Goal: Task Accomplishment & Management: Use online tool/utility

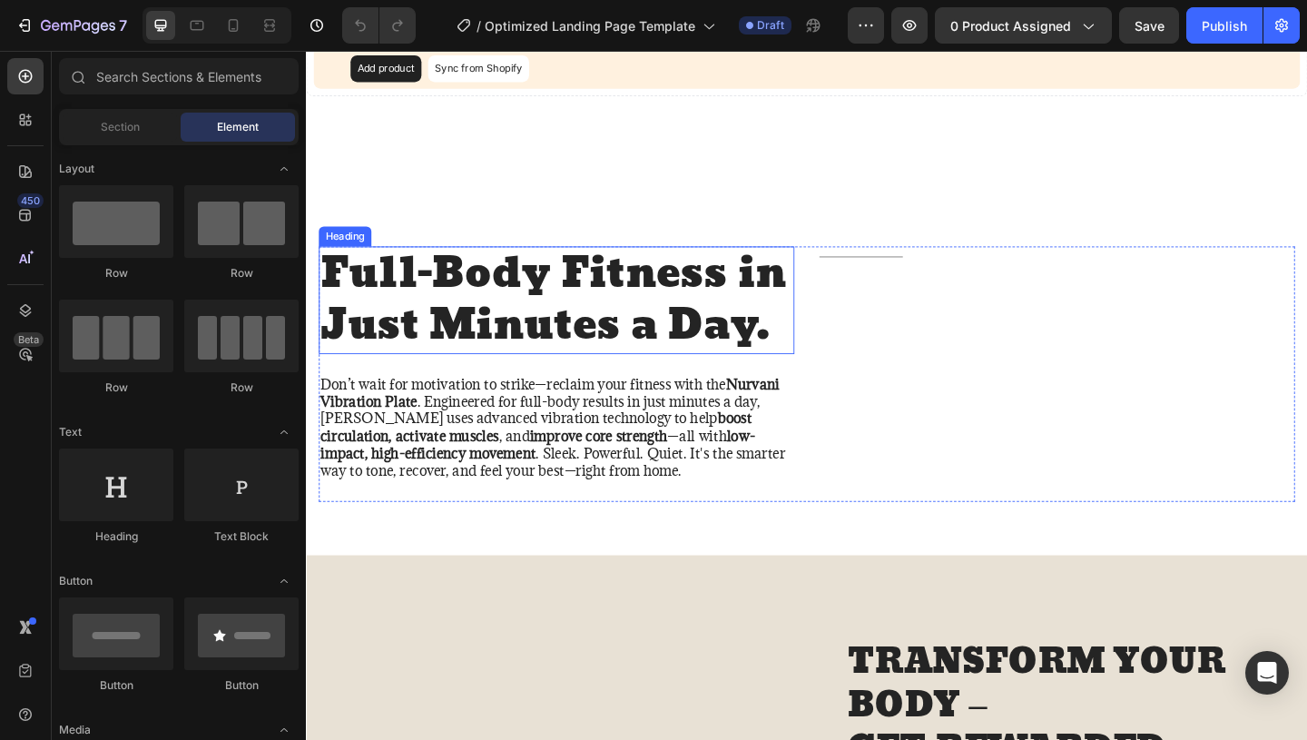
scroll to position [202, 0]
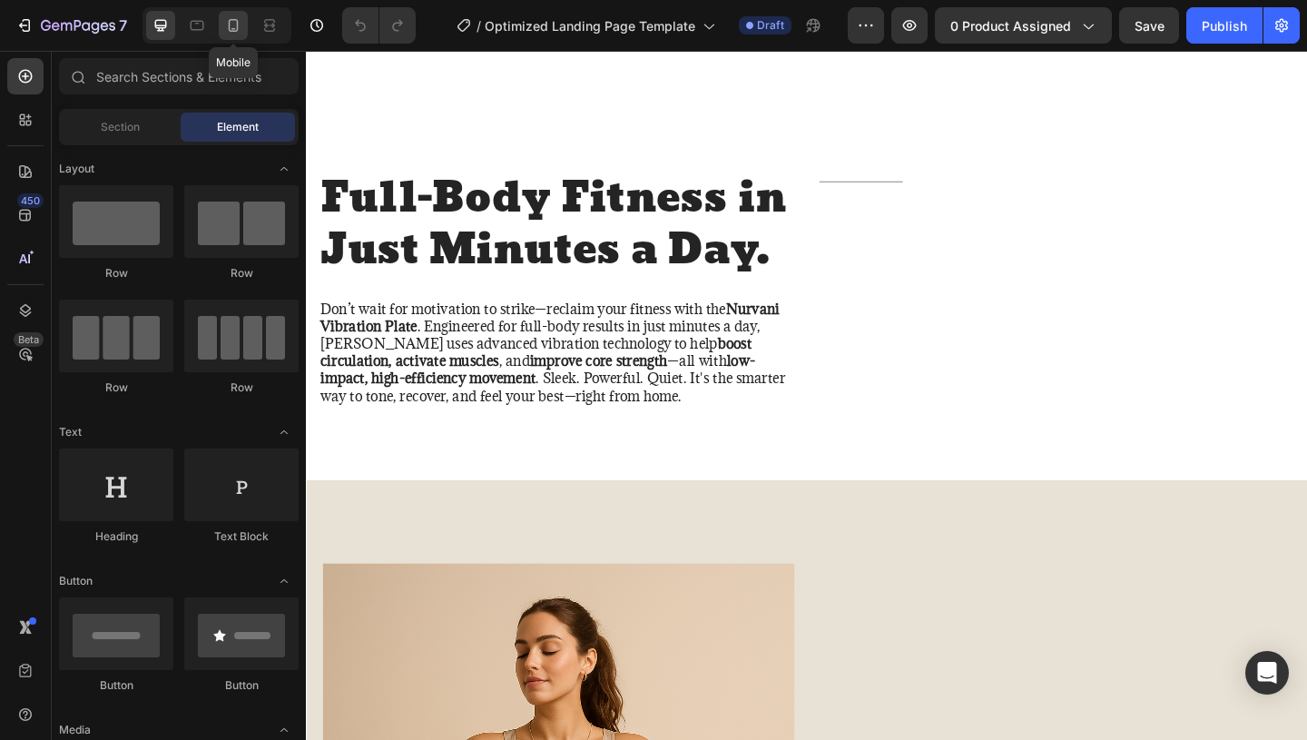
click at [227, 25] on icon at bounding box center [233, 25] width 18 height 18
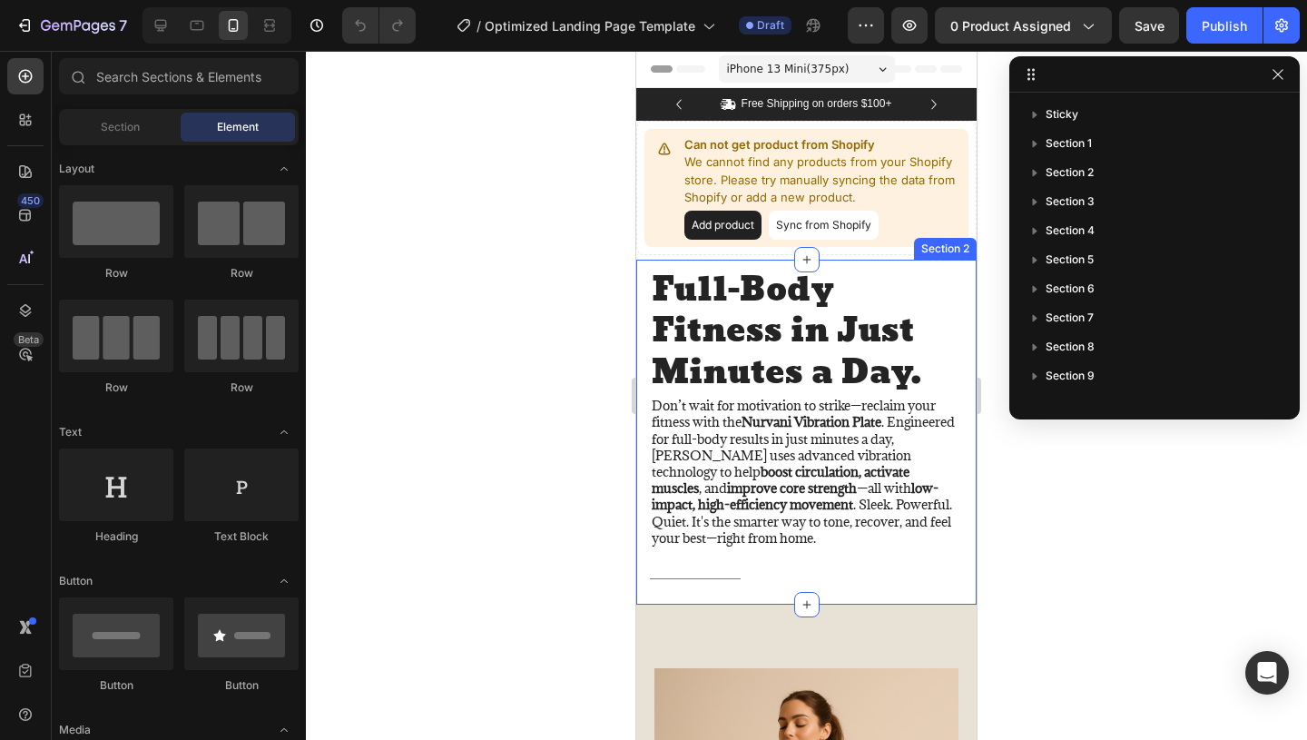
click at [588, 290] on div at bounding box center [806, 395] width 1001 height 689
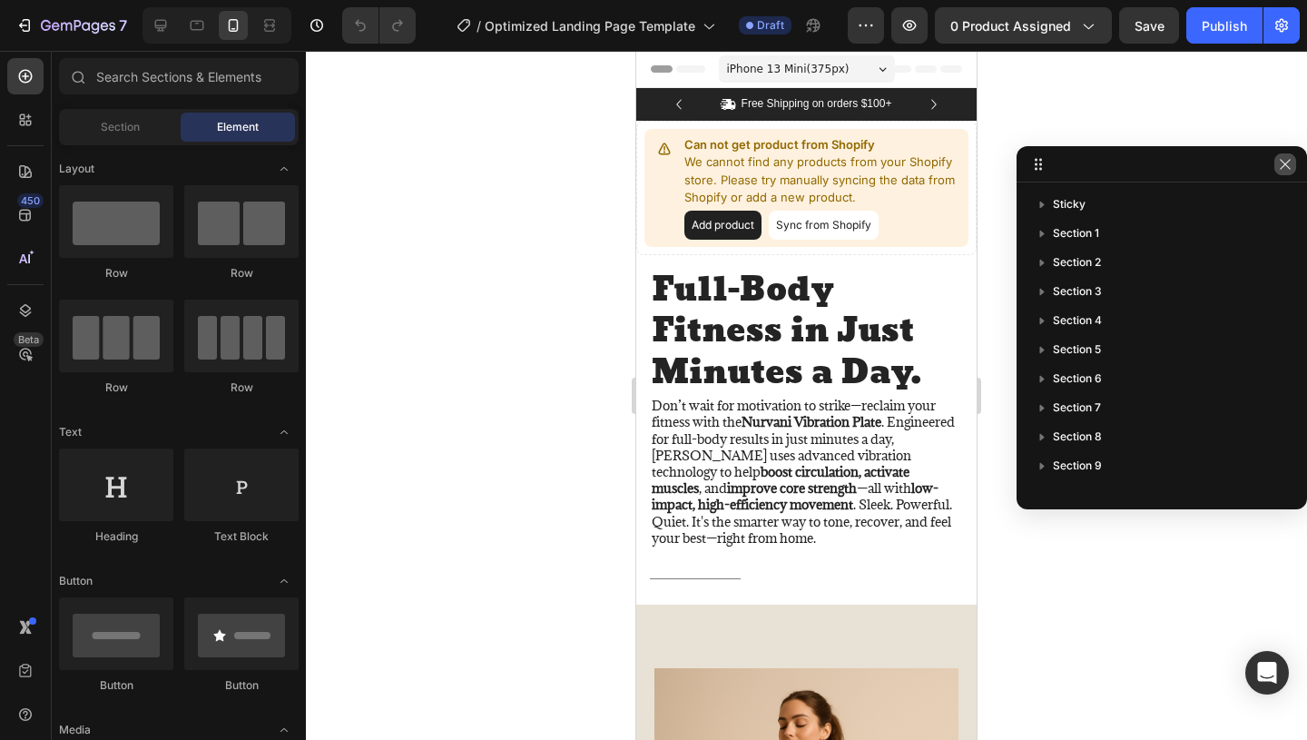
click at [1289, 171] on icon "button" at bounding box center [1285, 164] width 15 height 15
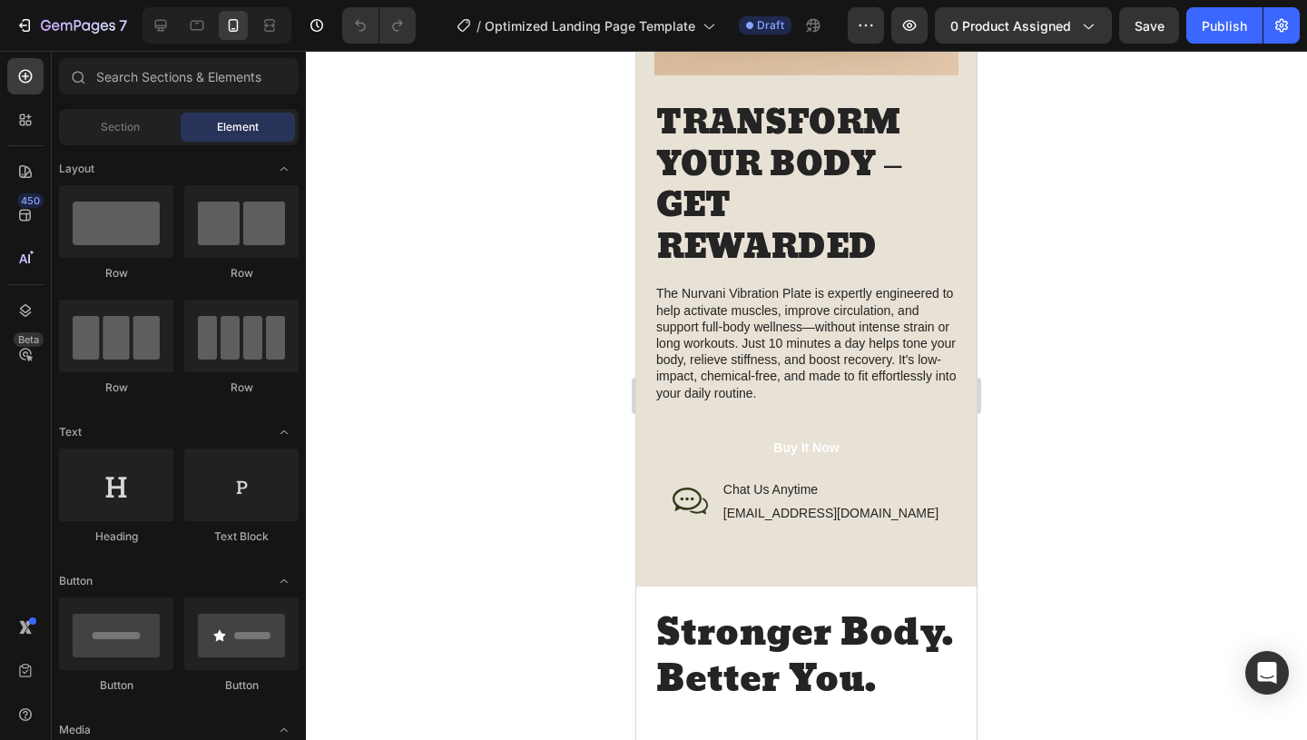
scroll to position [1059, 0]
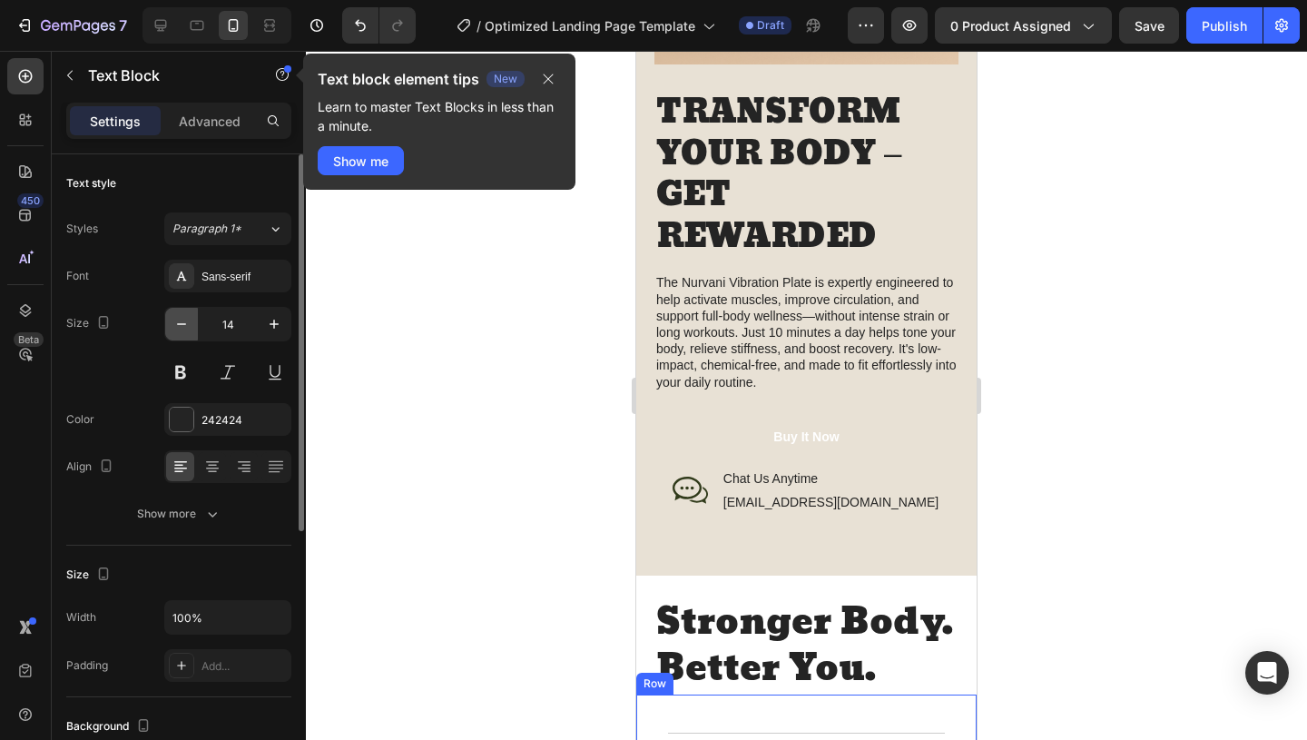
click at [187, 324] on icon "button" at bounding box center [181, 324] width 18 height 18
type input "11"
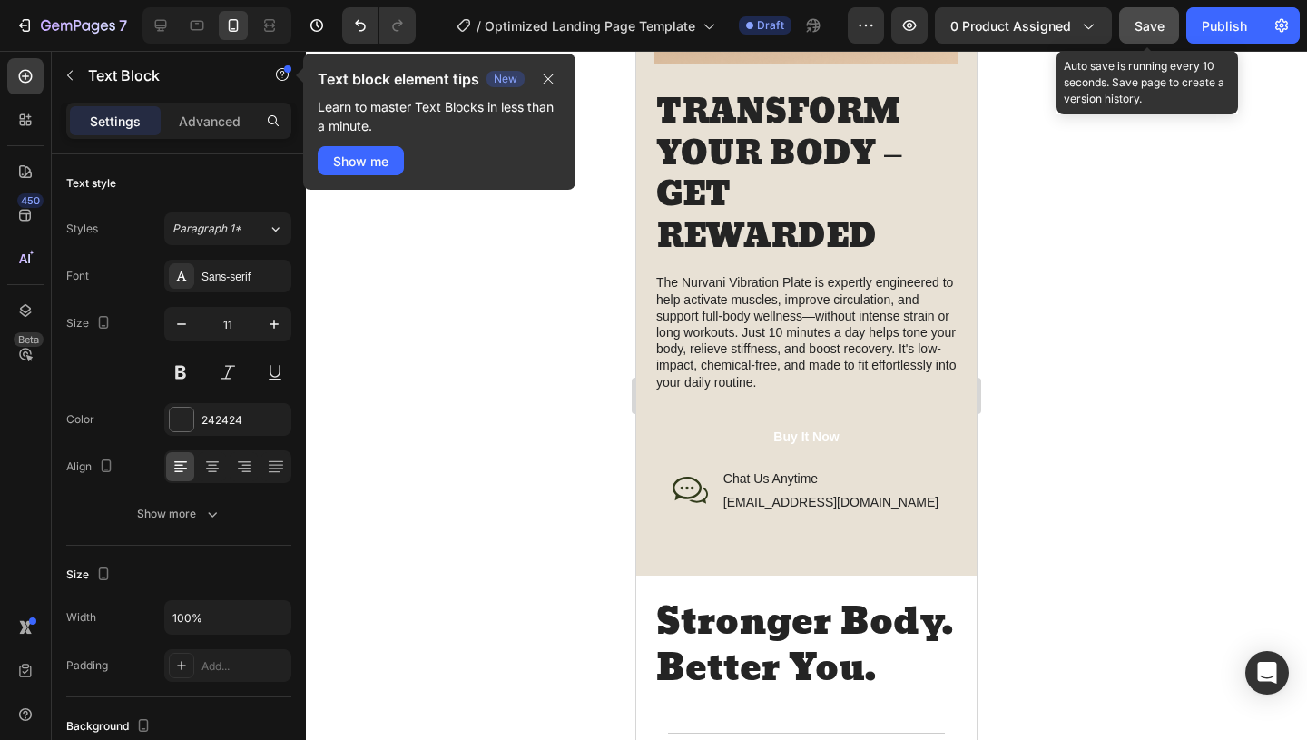
click at [1162, 25] on span "Save" at bounding box center [1149, 25] width 30 height 15
click at [1147, 25] on span "Save" at bounding box center [1149, 25] width 30 height 15
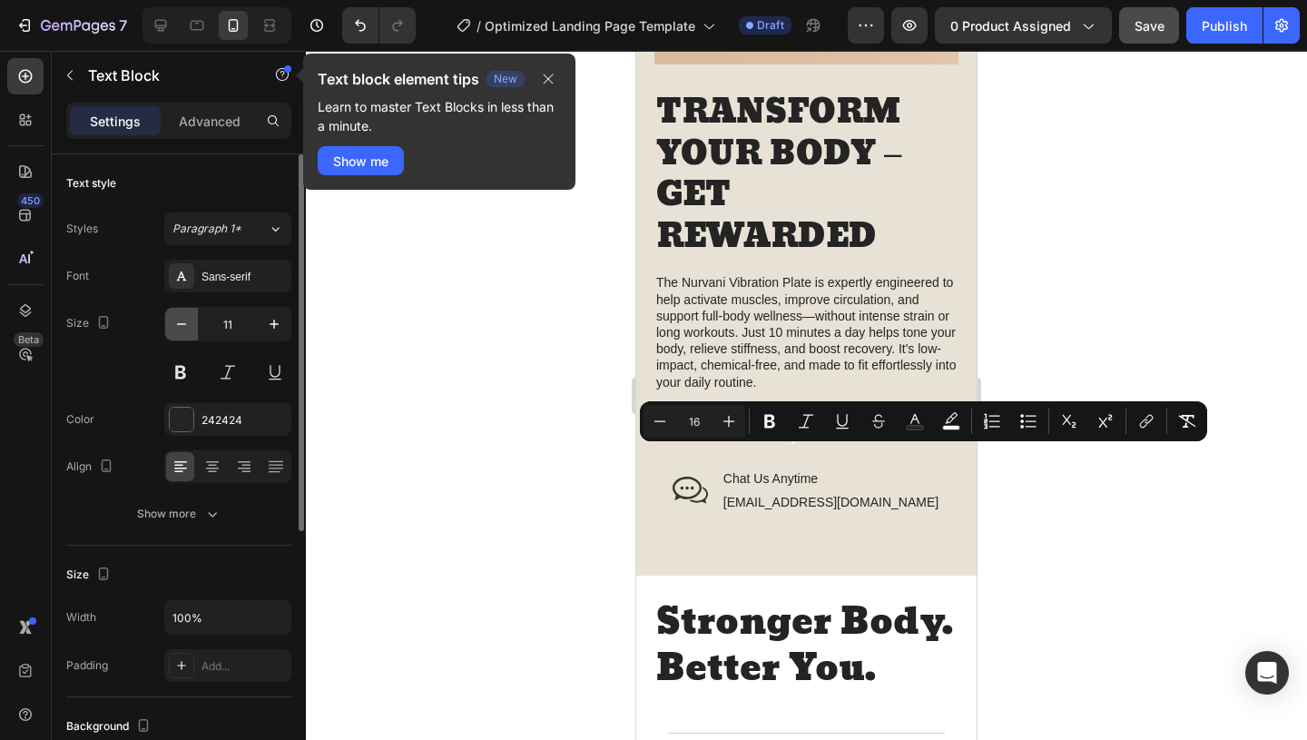
click at [180, 324] on icon "button" at bounding box center [181, 324] width 9 height 2
type input "10"
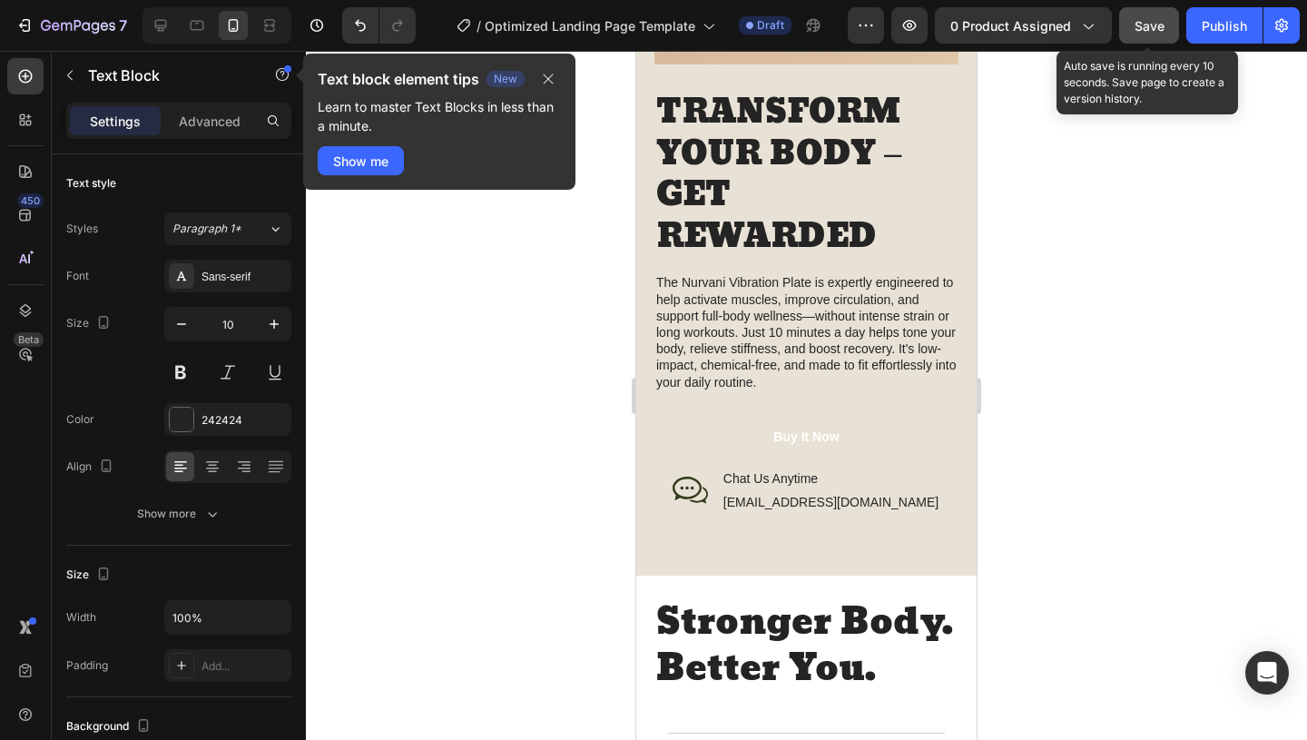
click at [1145, 23] on span "Save" at bounding box center [1149, 25] width 30 height 15
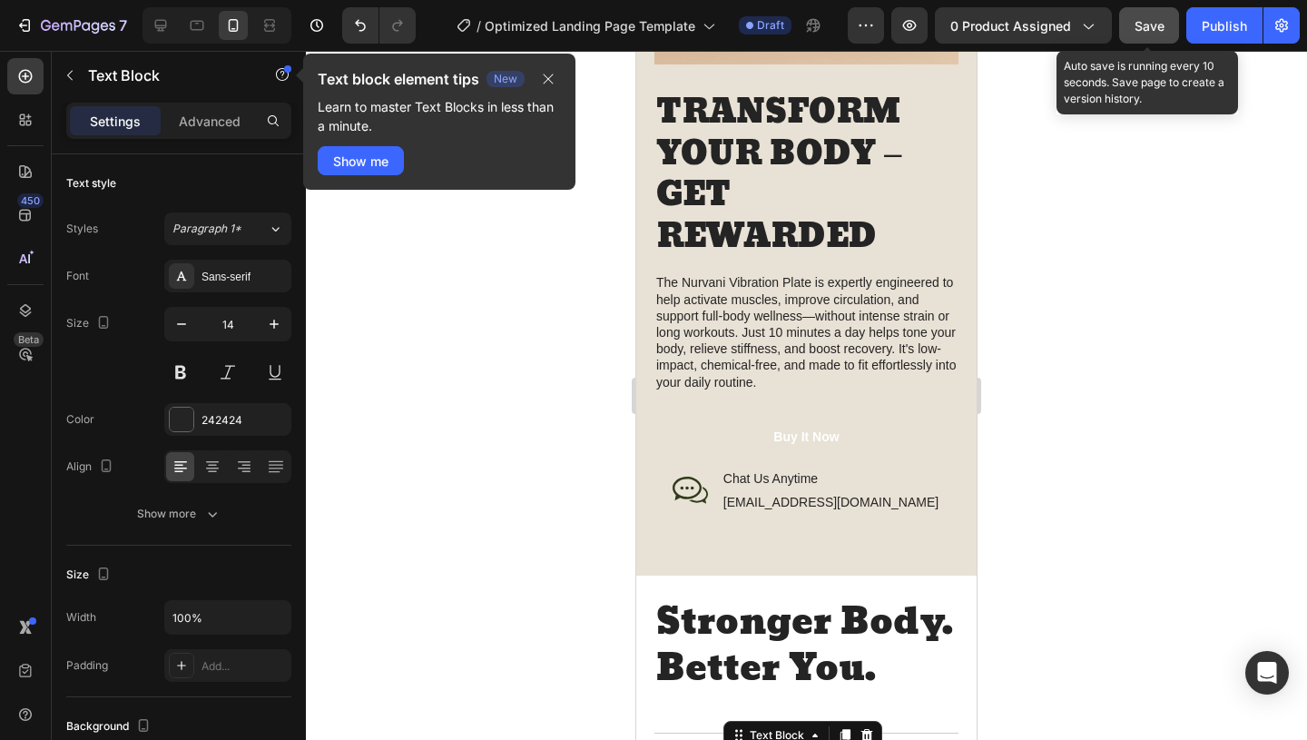
click at [1157, 15] on button "Save" at bounding box center [1149, 25] width 60 height 36
